Goal: Transaction & Acquisition: Book appointment/travel/reservation

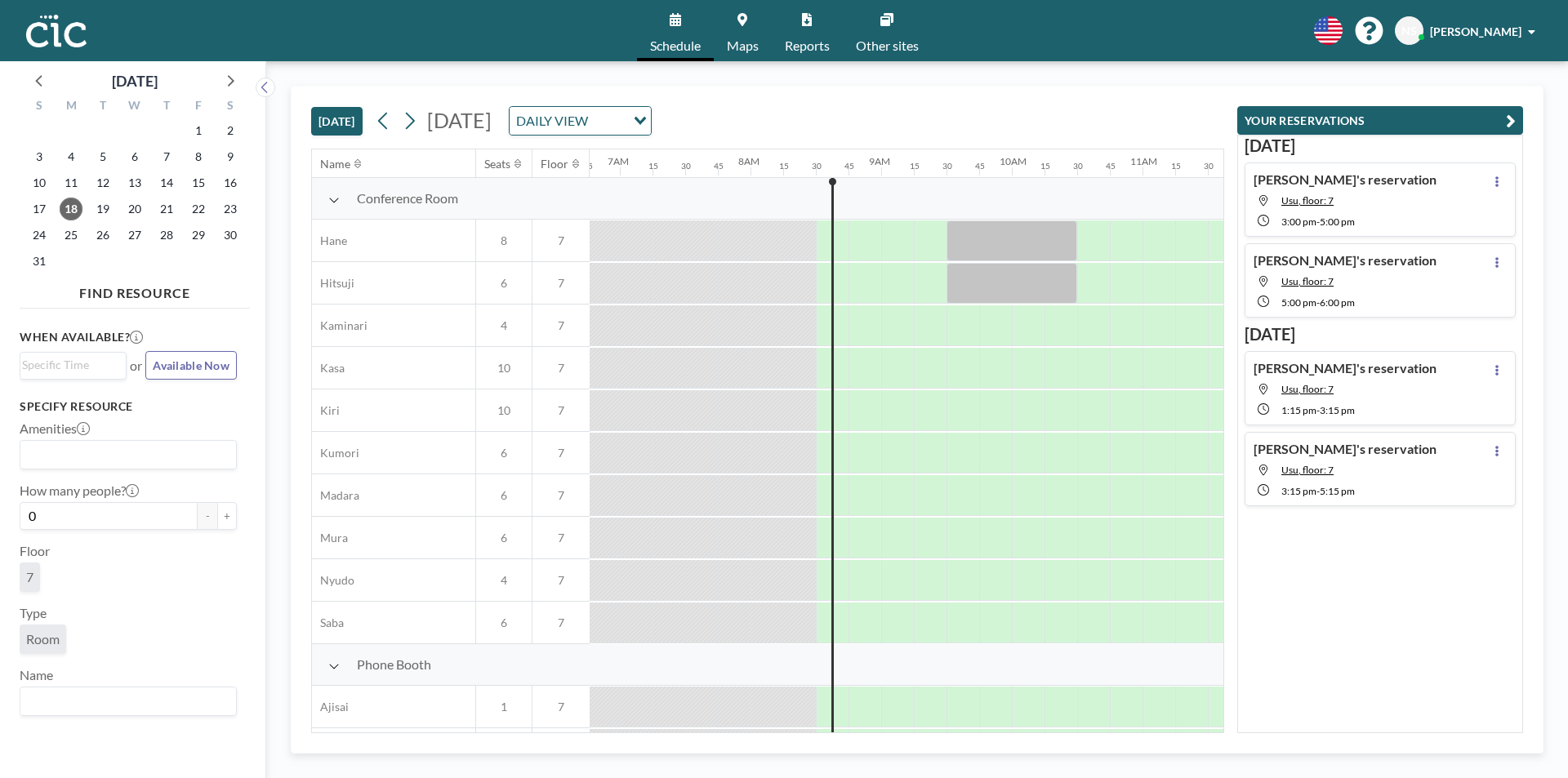
scroll to position [0, 1078]
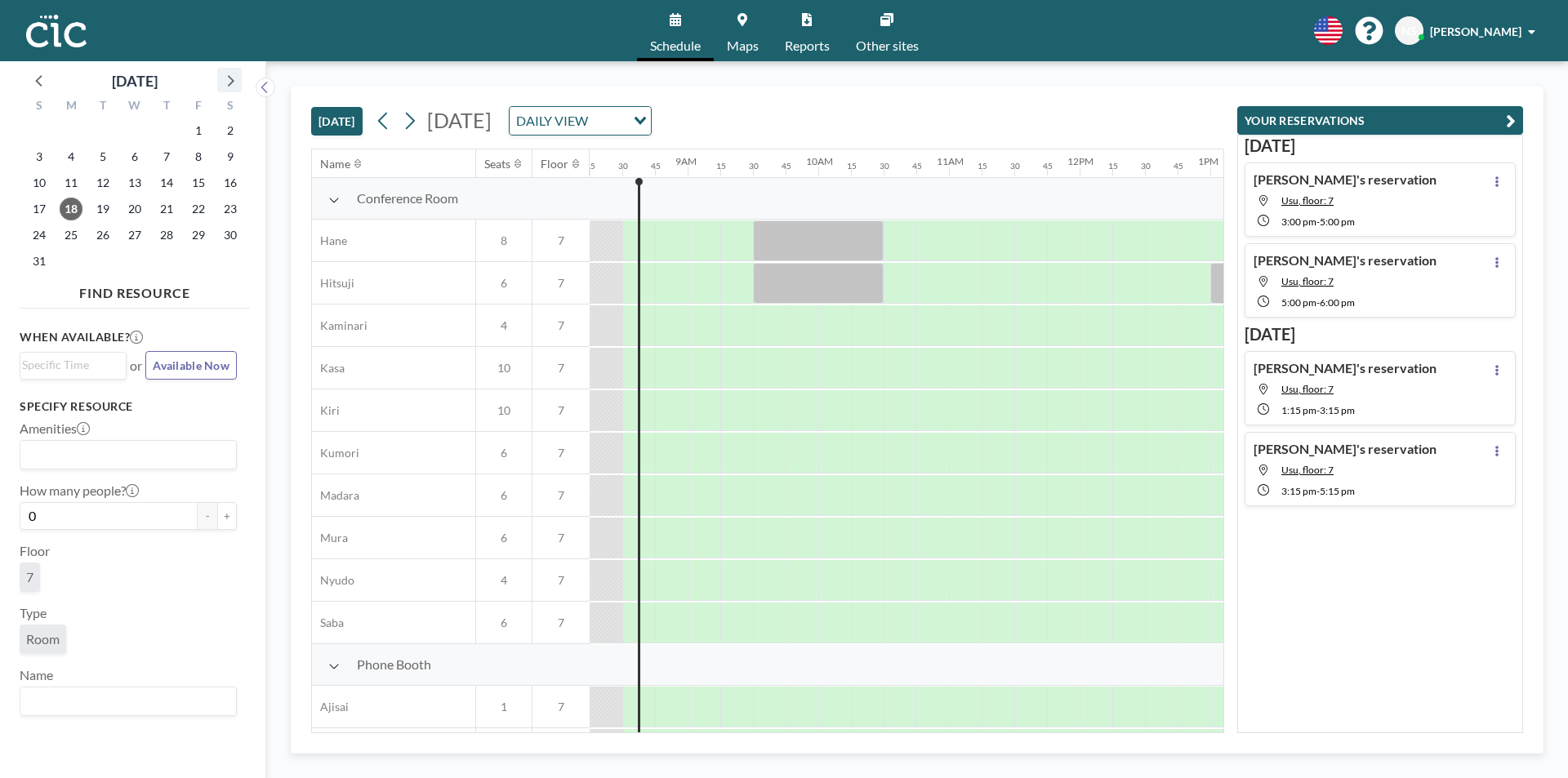
click at [232, 81] on icon at bounding box center [229, 80] width 21 height 21
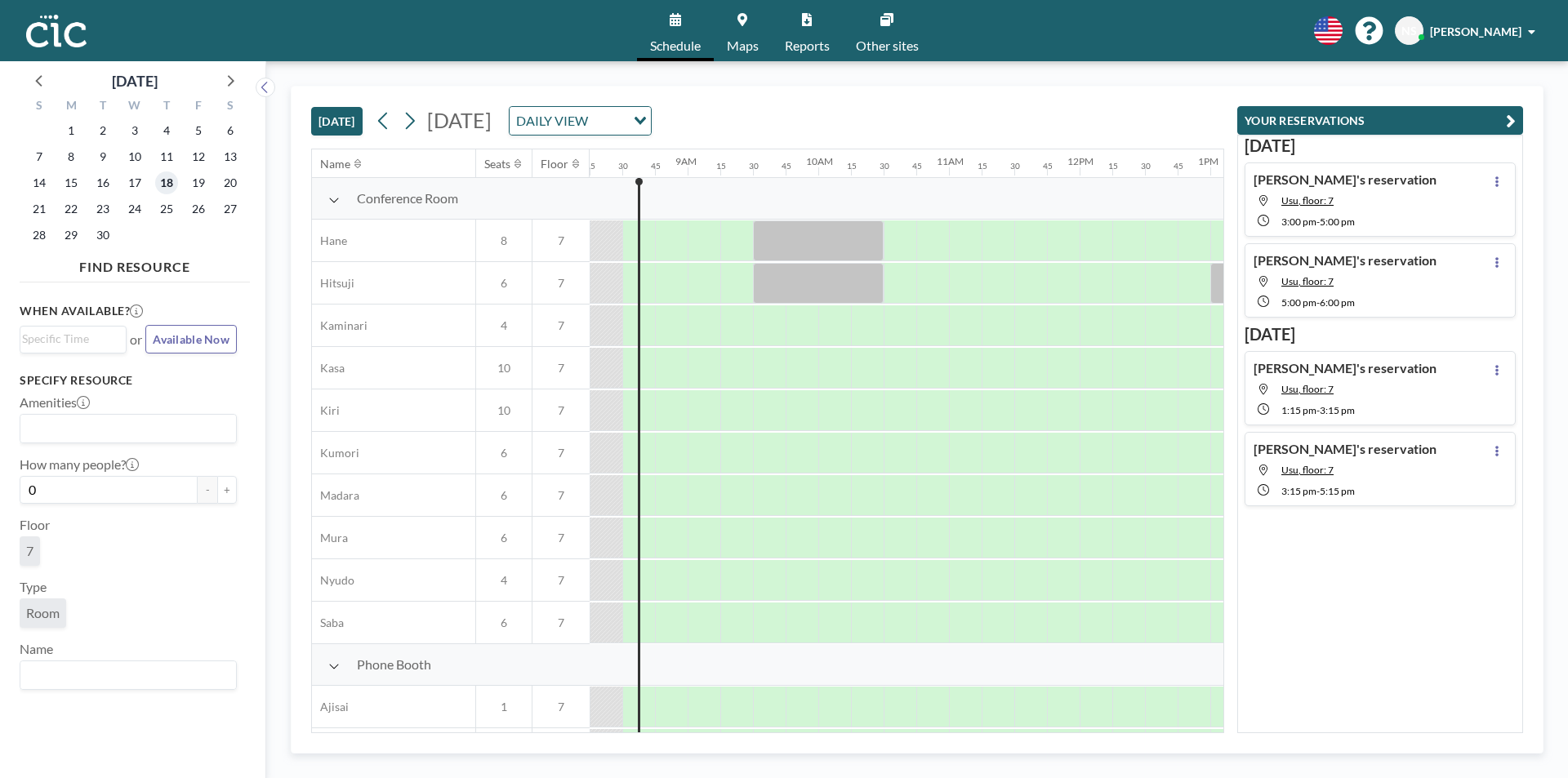
click at [170, 182] on span "18" at bounding box center [166, 183] width 23 height 23
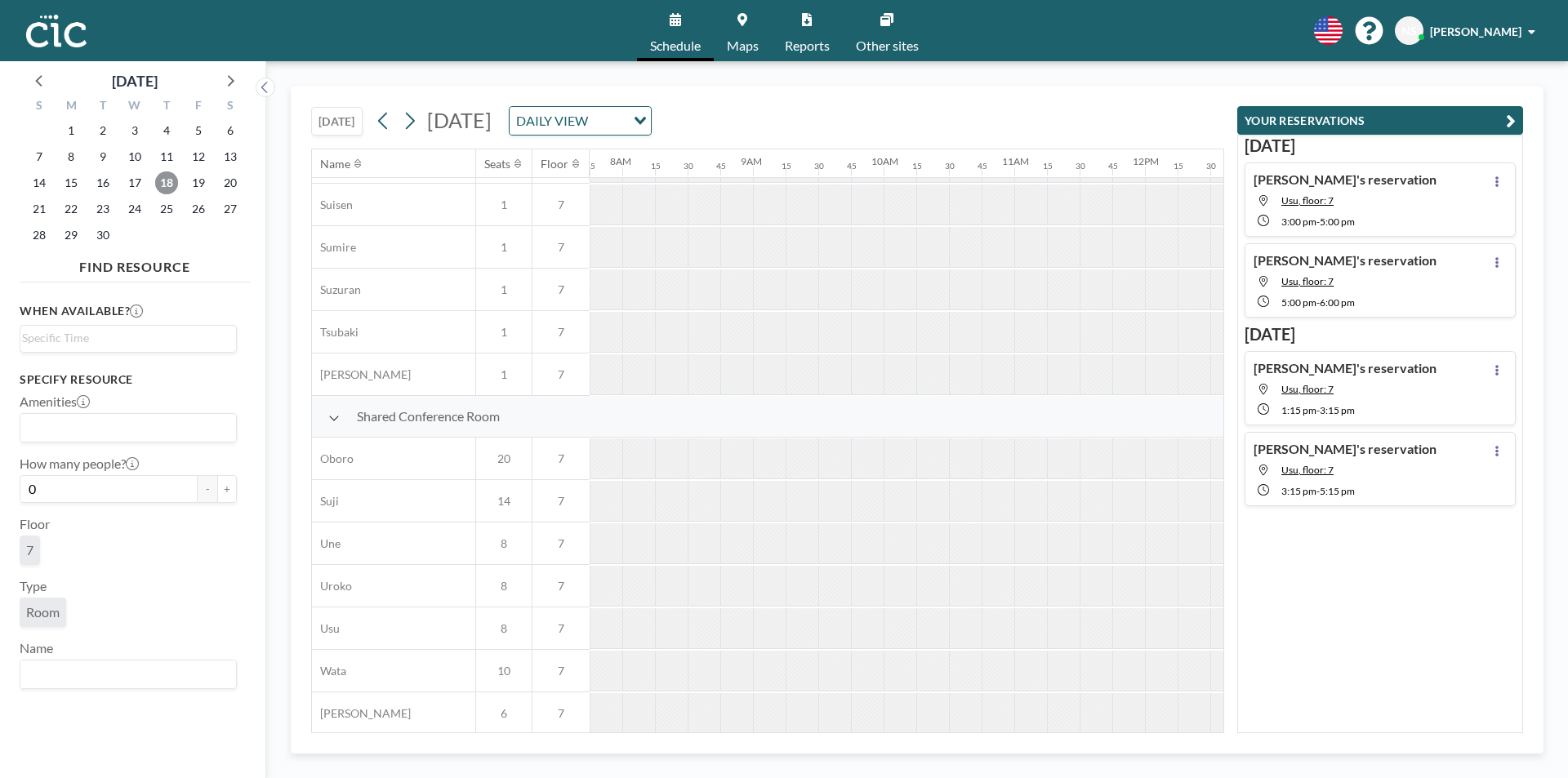
scroll to position [980, 1013]
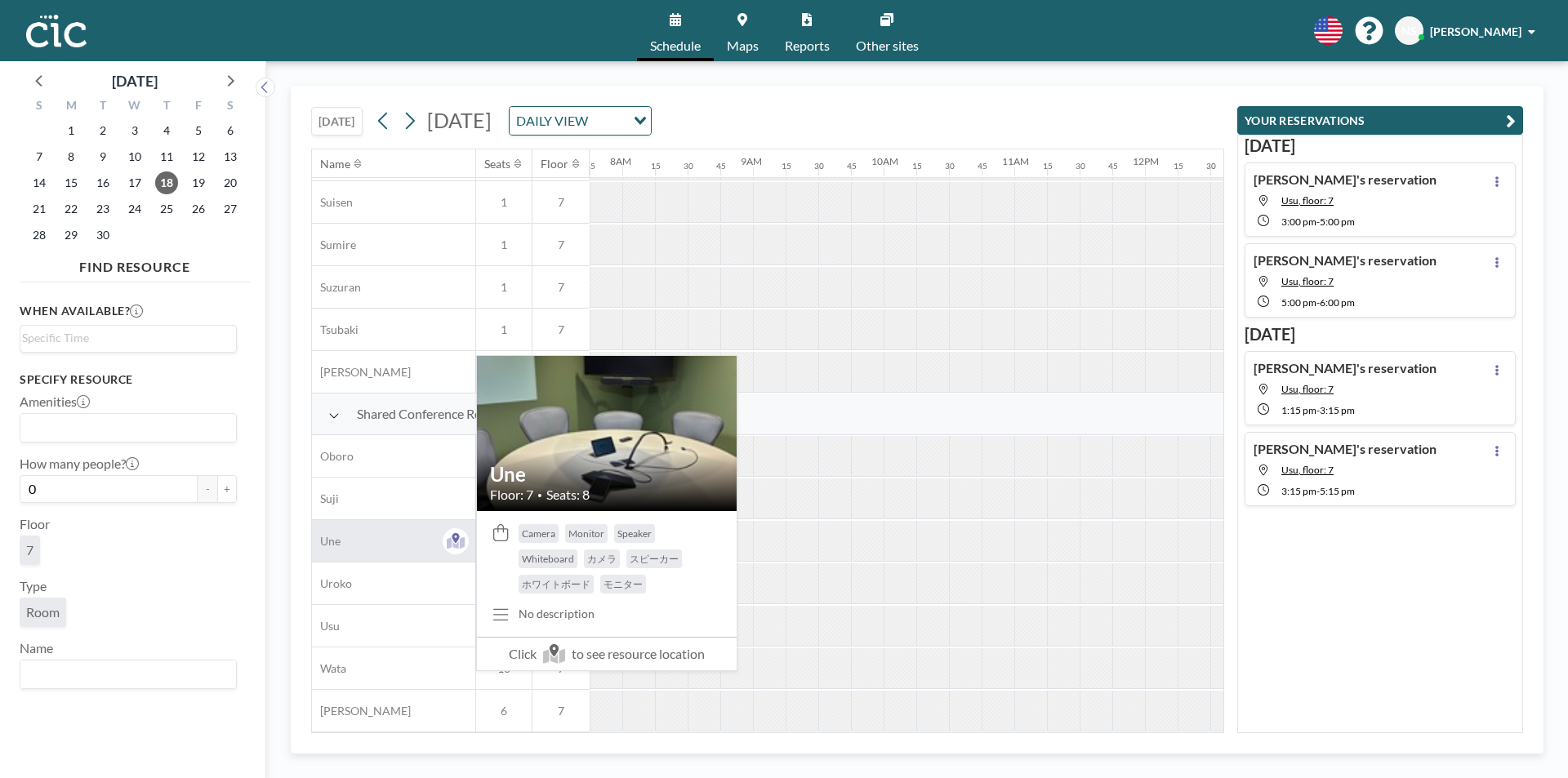
click at [419, 523] on div "Une" at bounding box center [394, 540] width 163 height 41
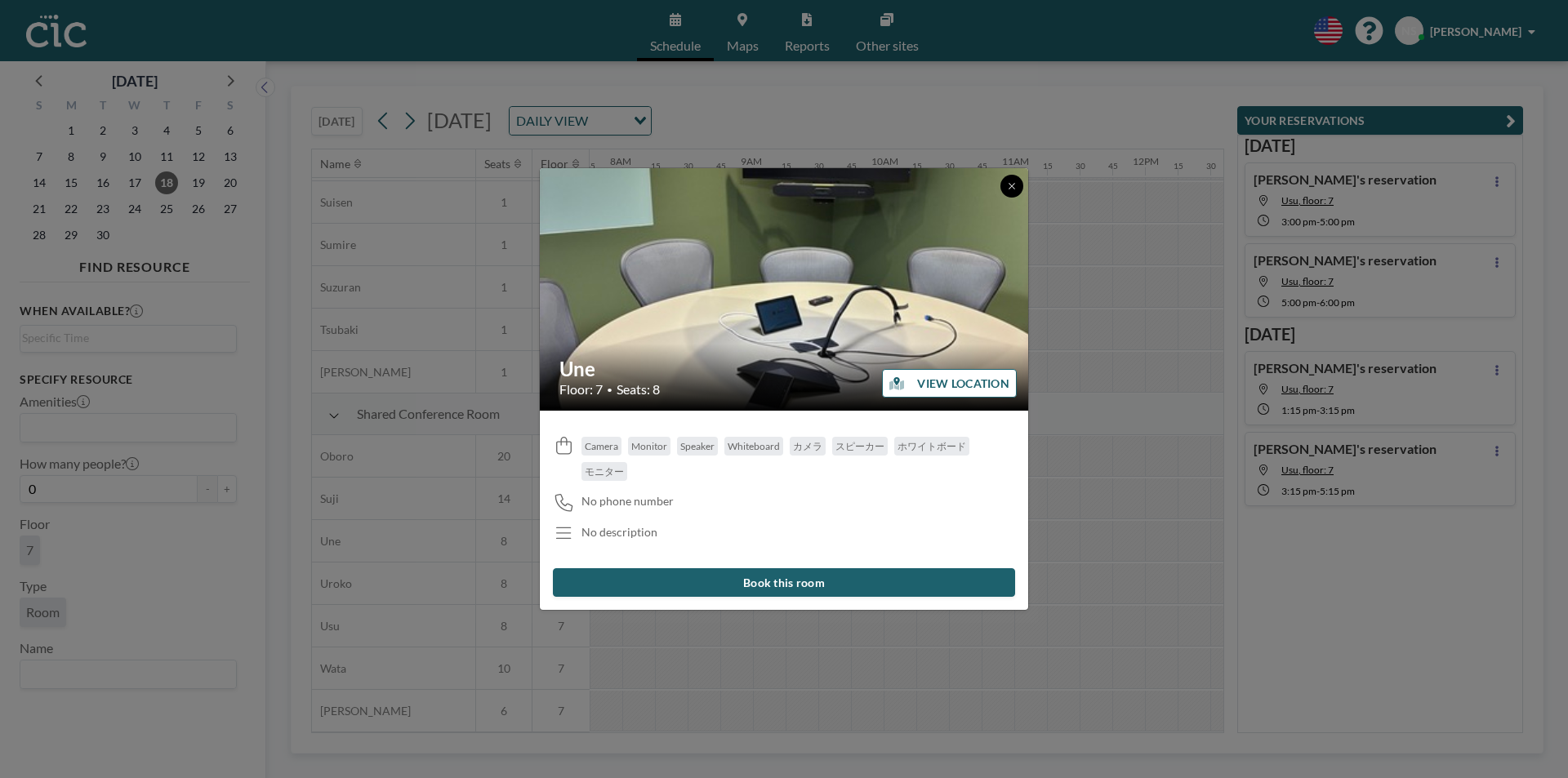
click at [1013, 184] on icon at bounding box center [1011, 185] width 6 height 6
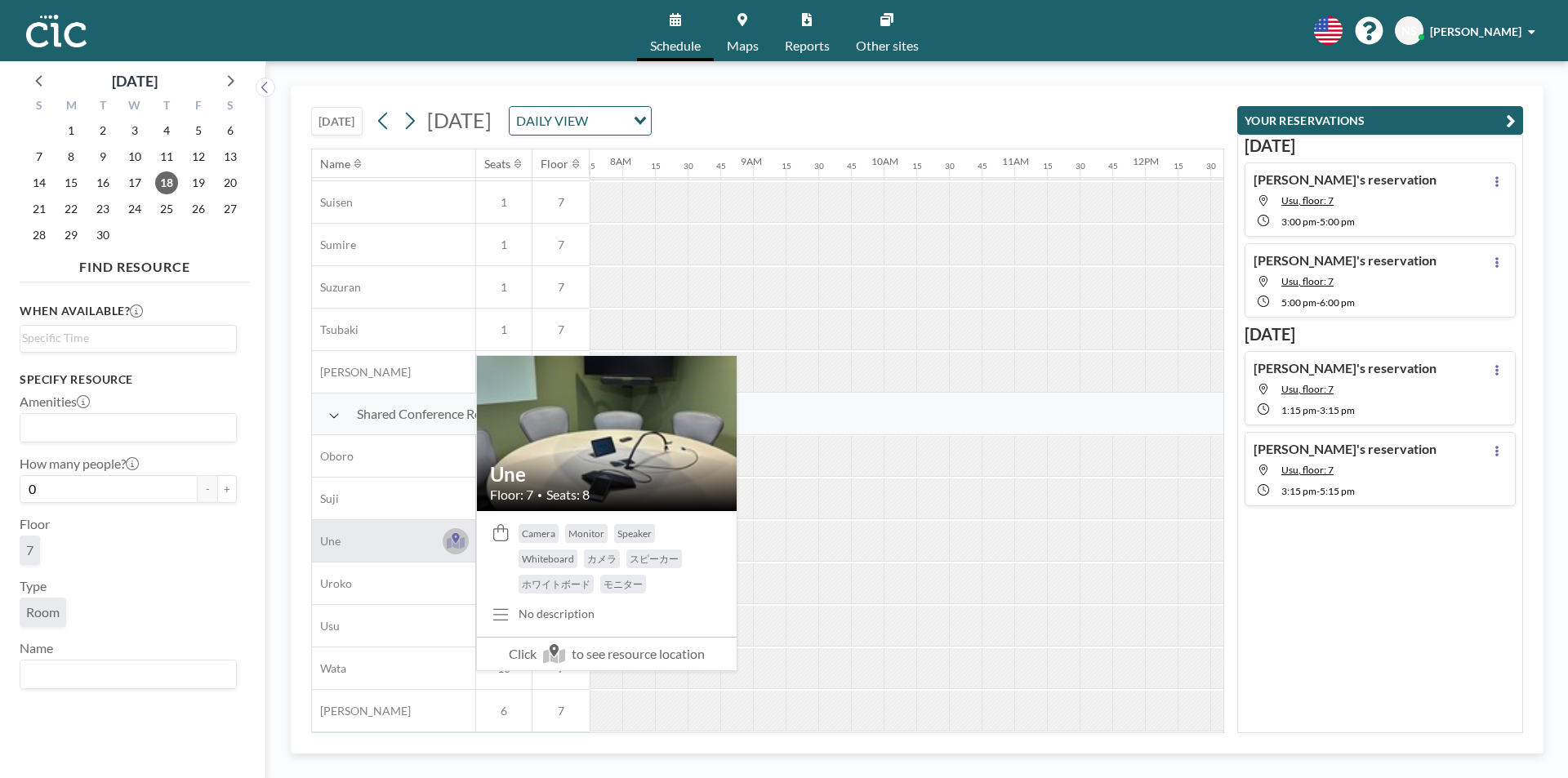
click at [451, 528] on button at bounding box center [455, 541] width 26 height 26
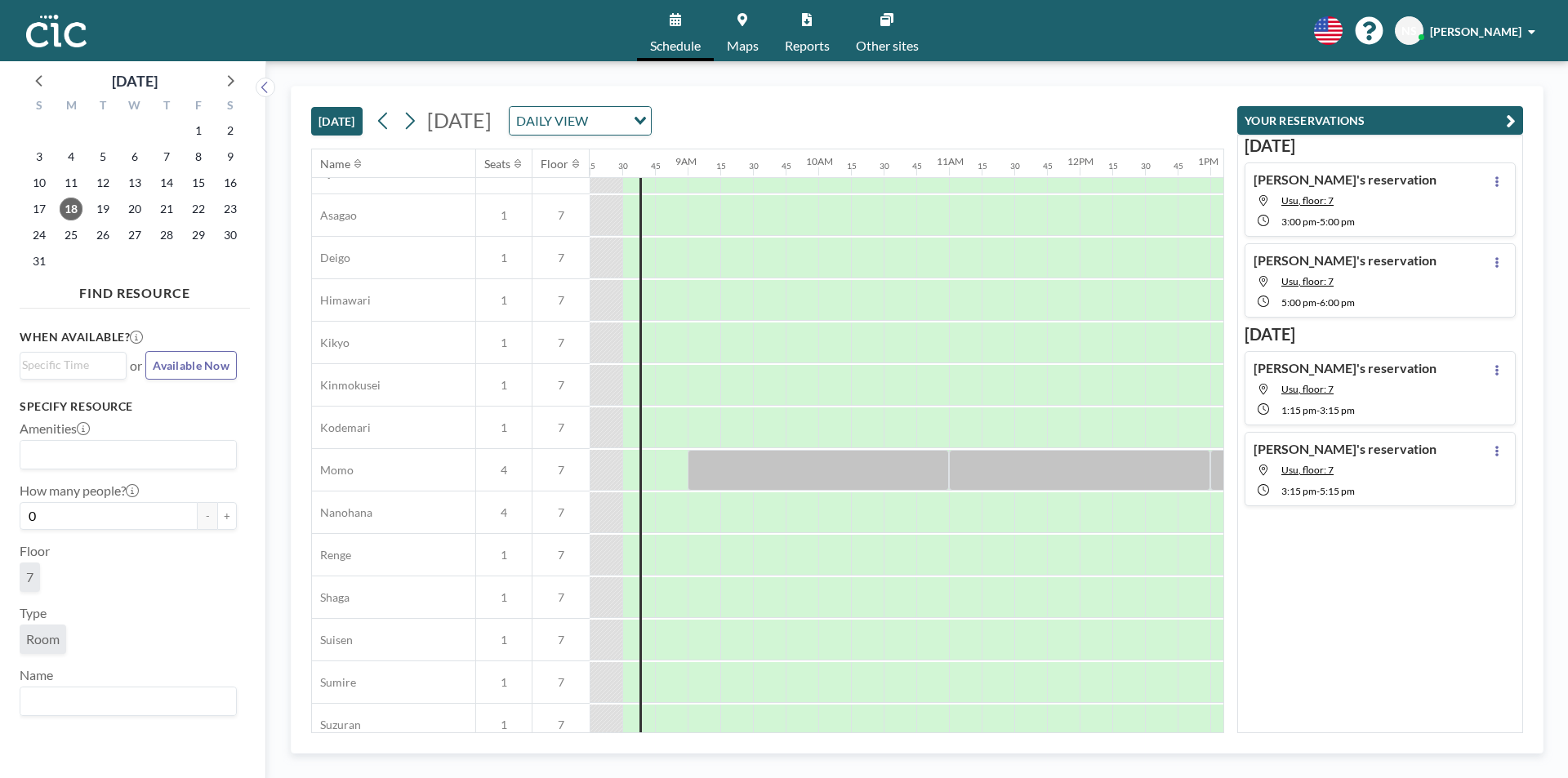
scroll to position [572, 1078]
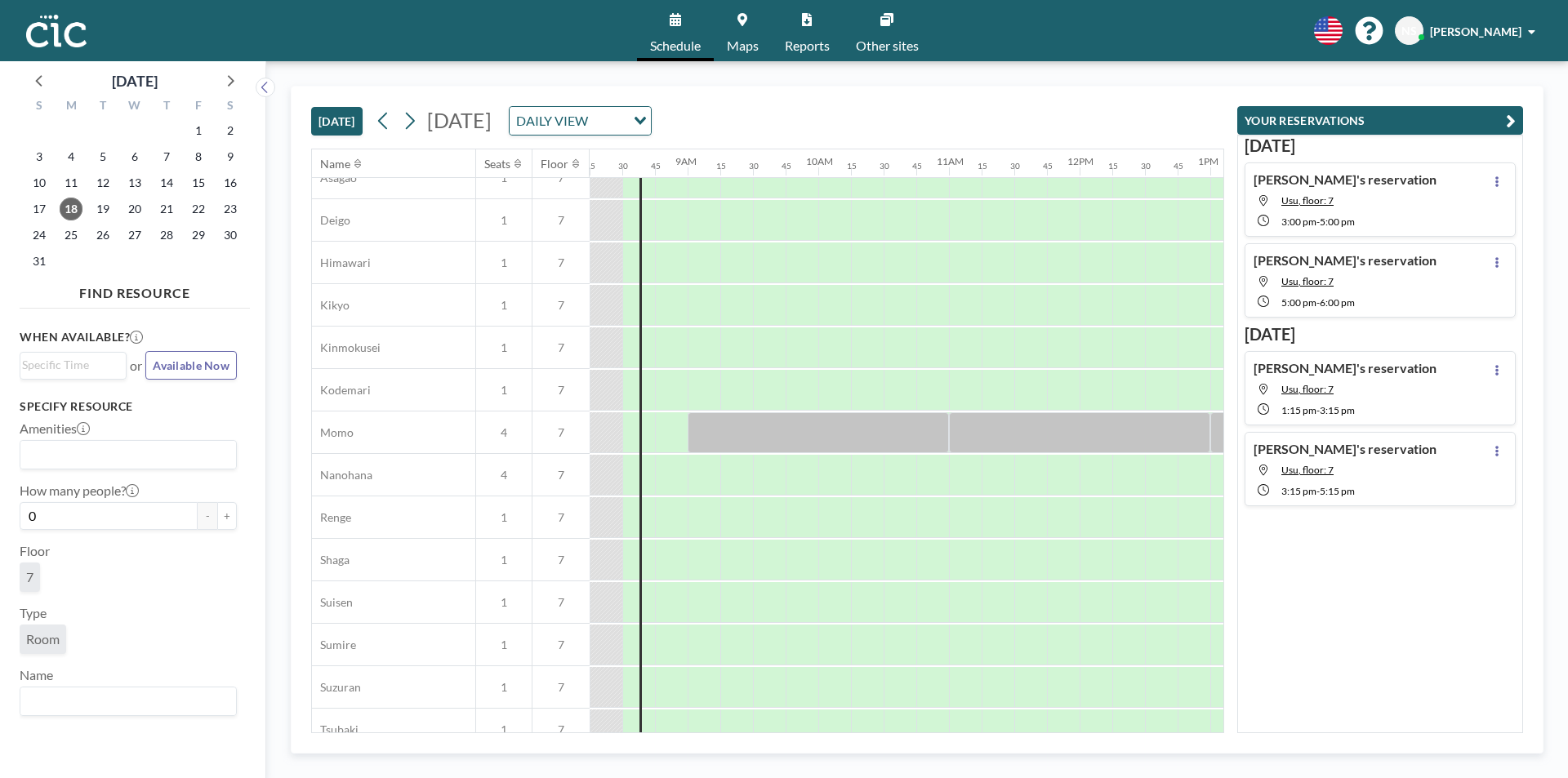
click at [244, 78] on div "[DATE]" at bounding box center [134, 77] width 230 height 31
click at [241, 80] on div at bounding box center [229, 80] width 25 height 25
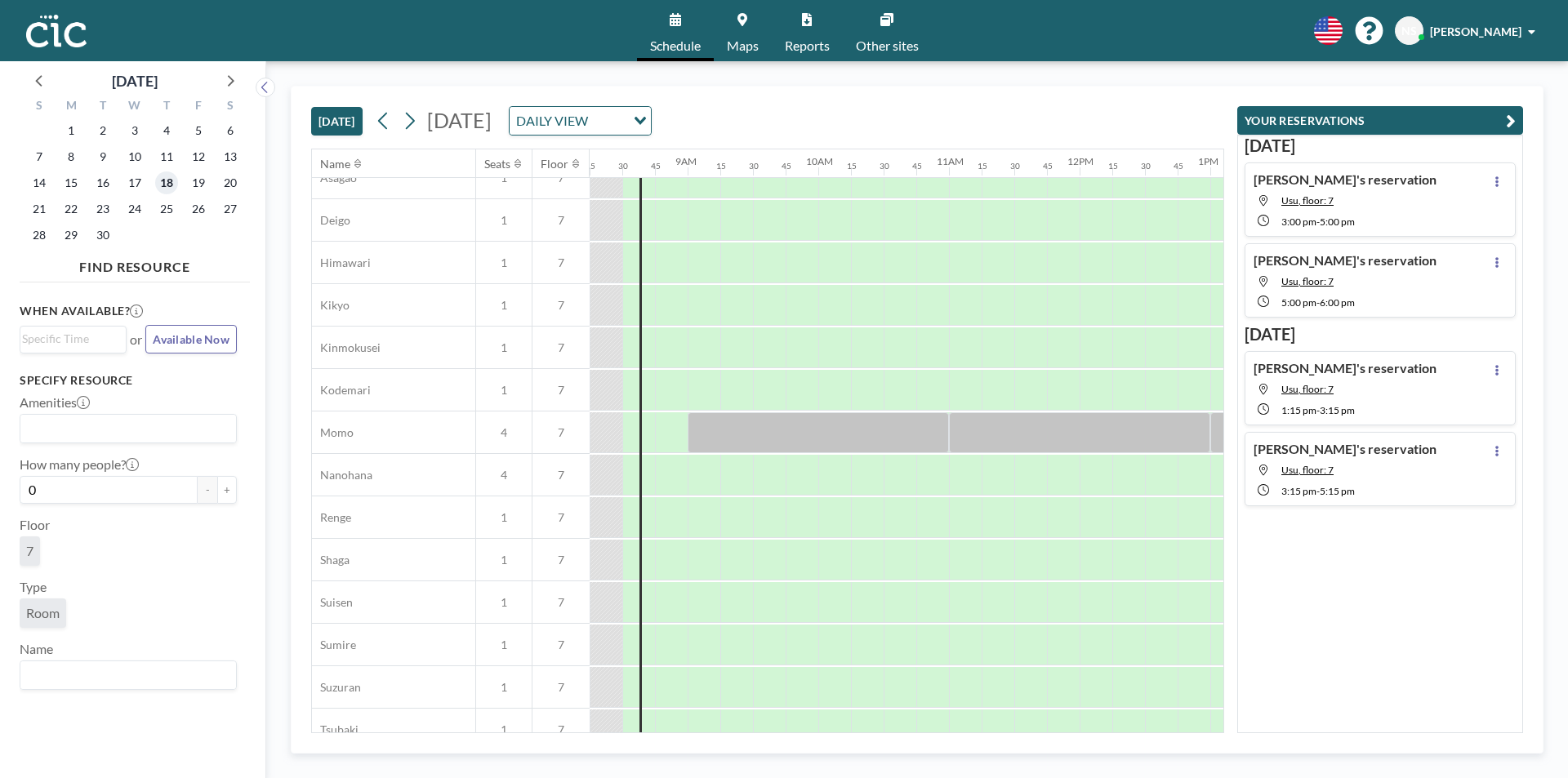
click at [166, 183] on span "18" at bounding box center [166, 183] width 23 height 23
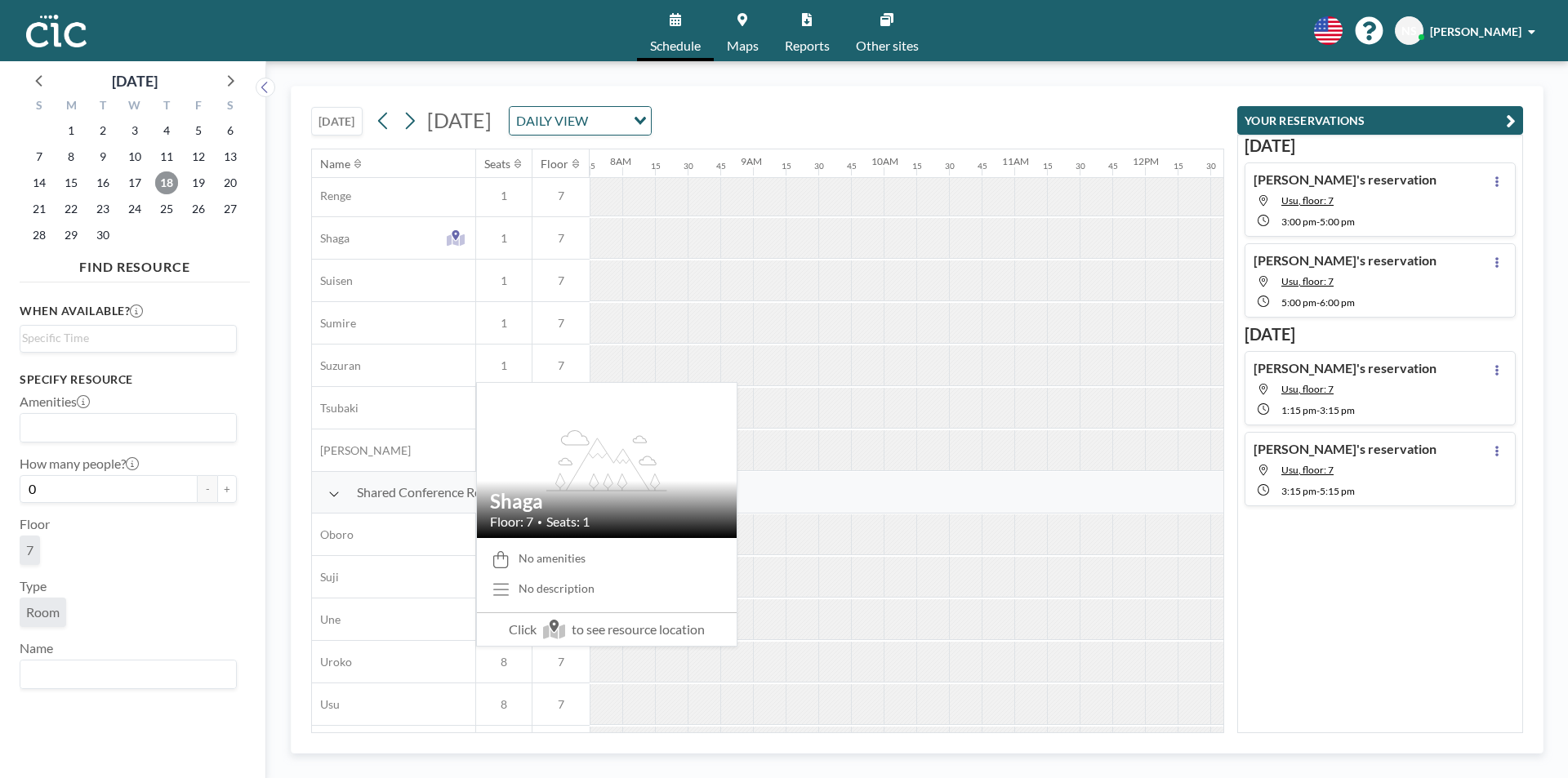
scroll to position [898, 1013]
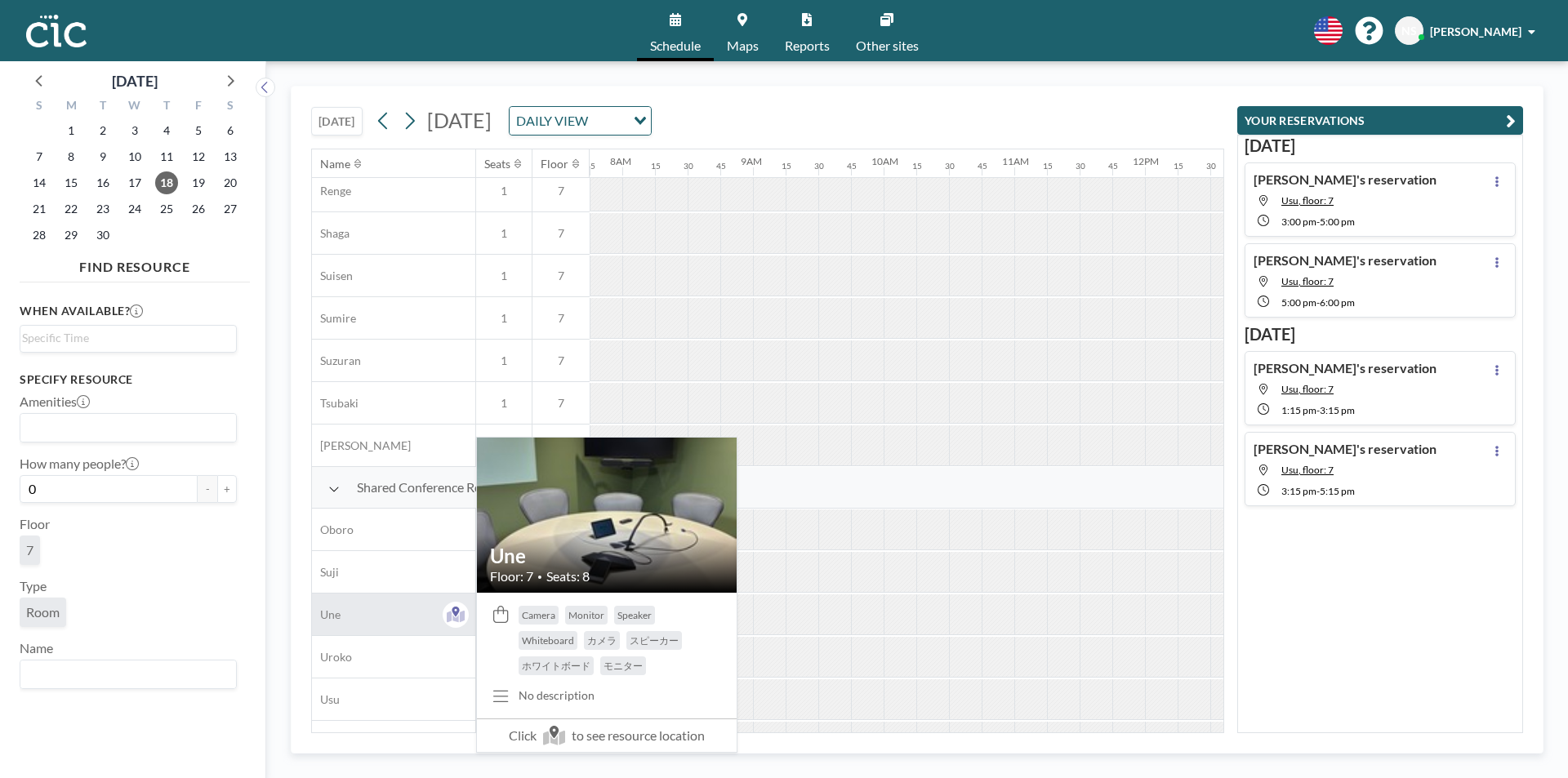
click at [373, 610] on div "Une" at bounding box center [394, 614] width 163 height 41
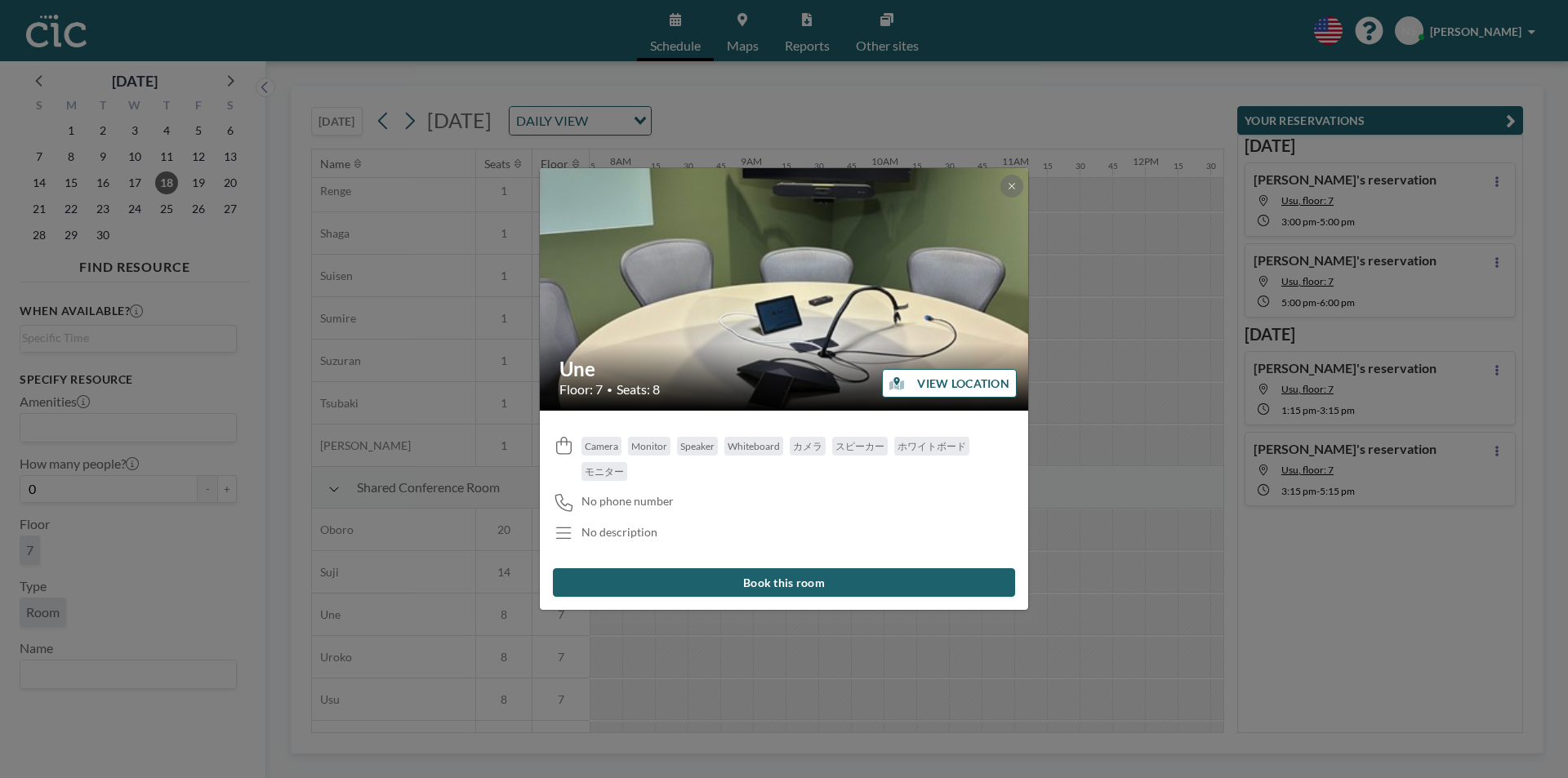
click at [775, 582] on button "Book this room" at bounding box center [784, 582] width 462 height 28
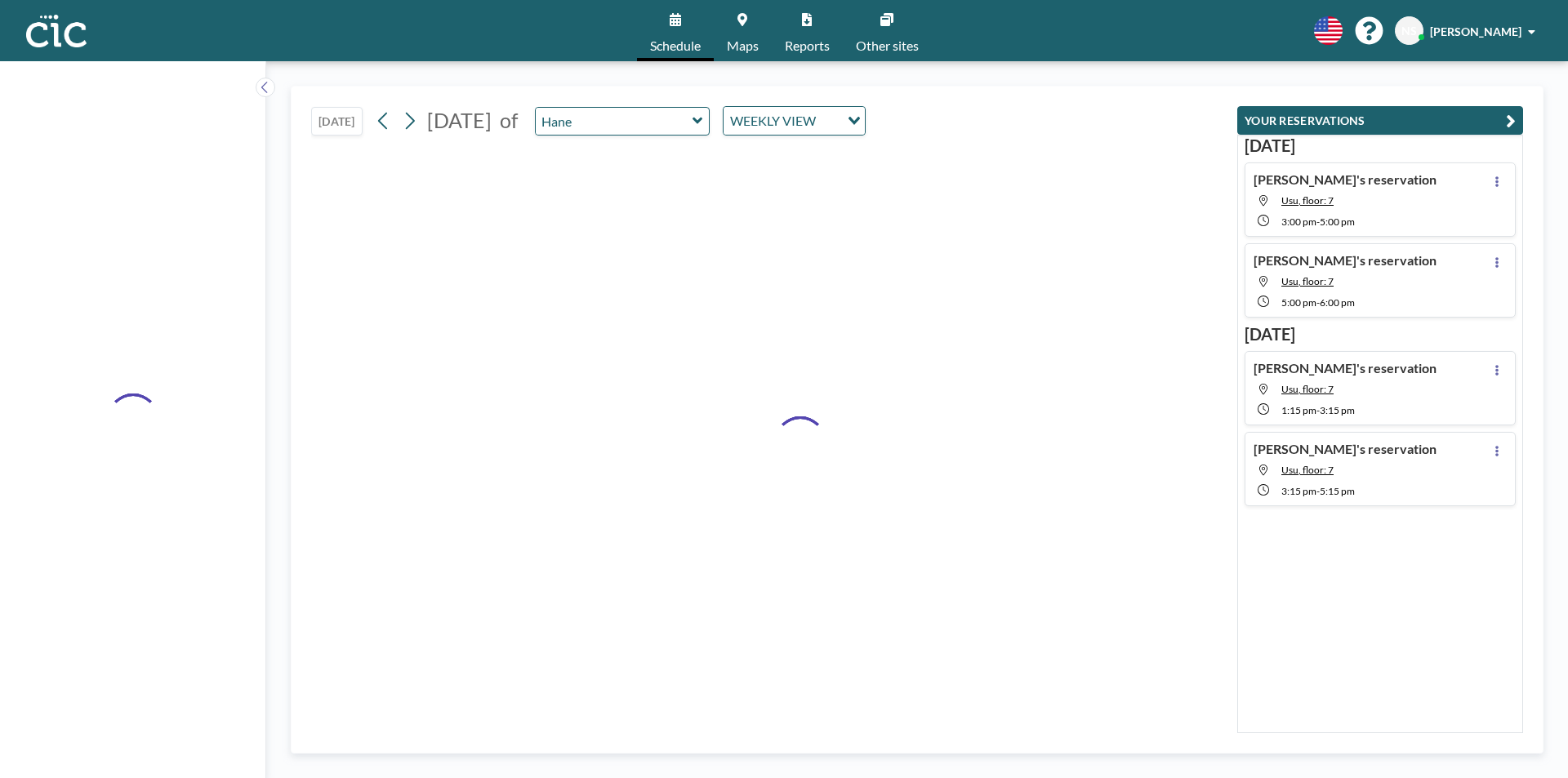
type input "Une"
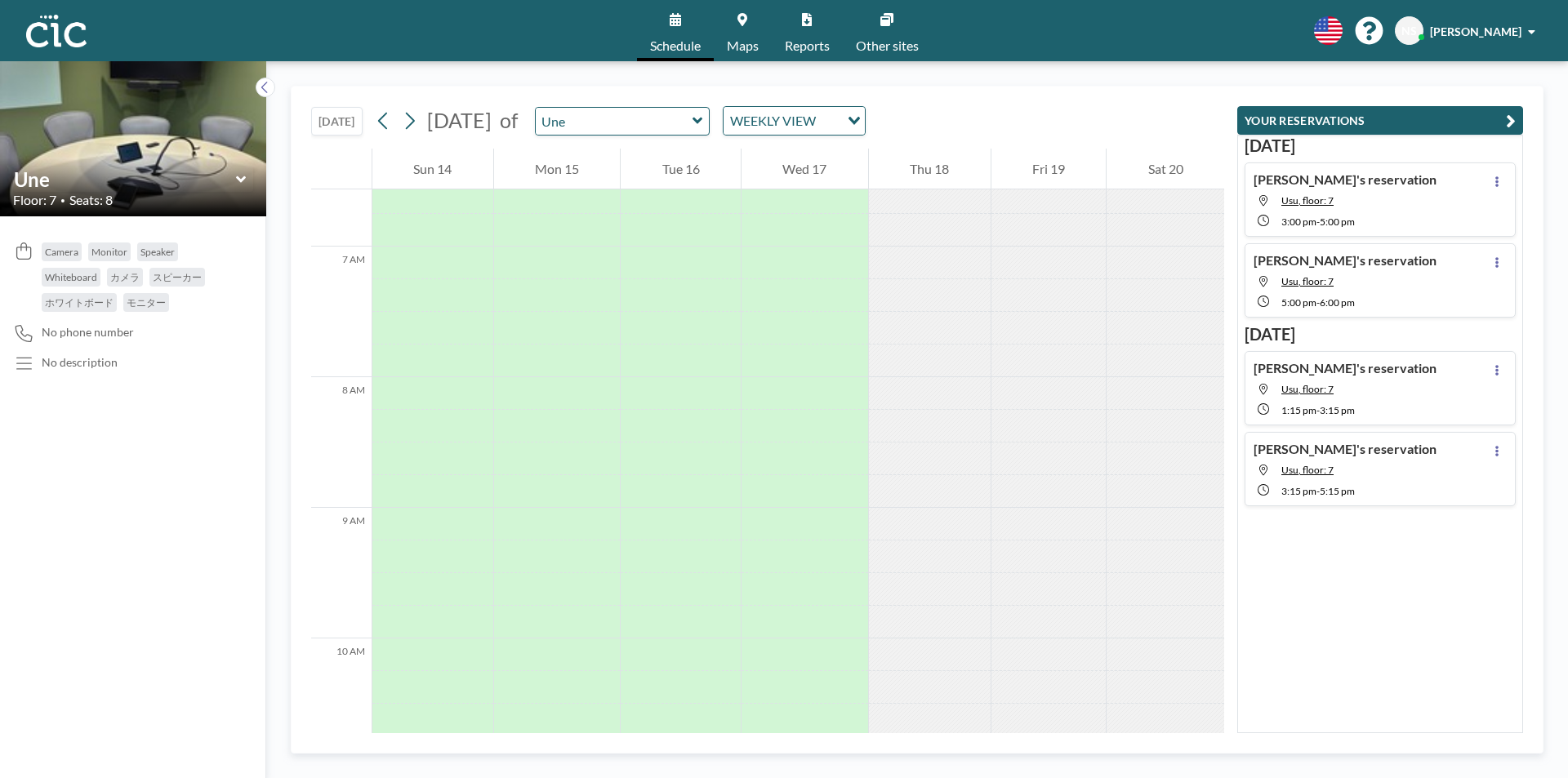
scroll to position [1013, 0]
